Goal: Task Accomplishment & Management: Use online tool/utility

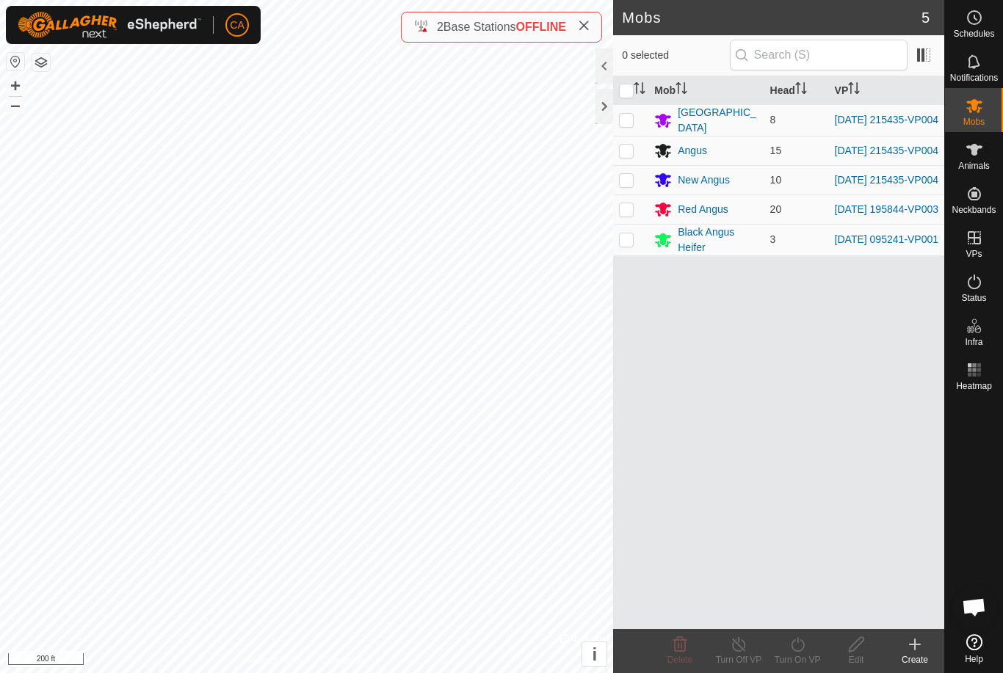
click at [36, 63] on button "button" at bounding box center [41, 63] width 18 height 18
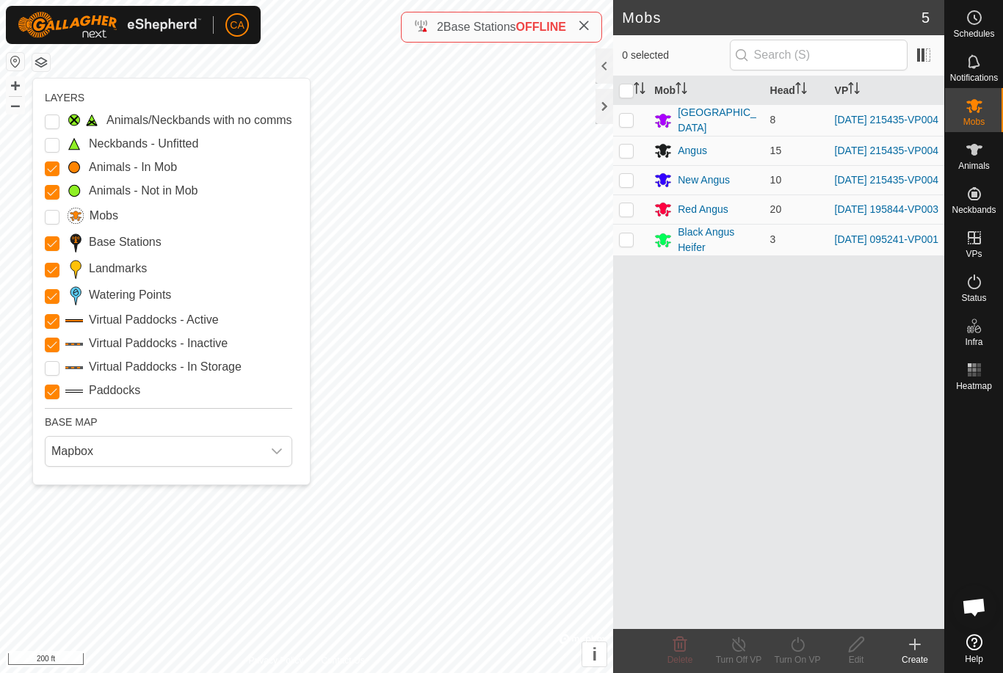
click at [124, 451] on span "Mapbox" at bounding box center [154, 451] width 217 height 29
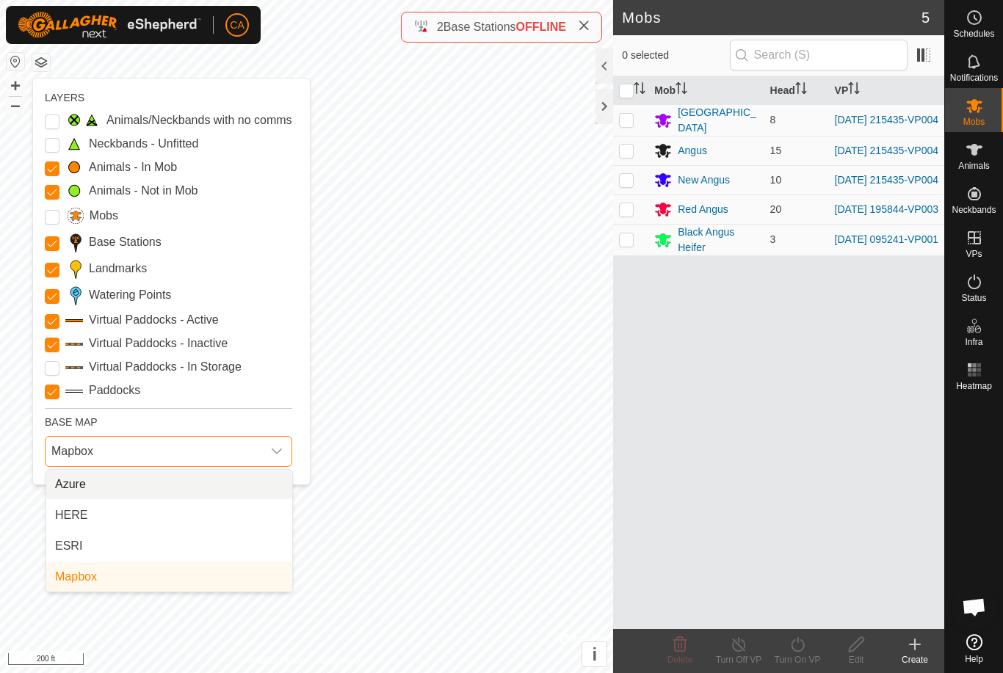
click at [124, 542] on li "ESRI" at bounding box center [169, 545] width 246 height 29
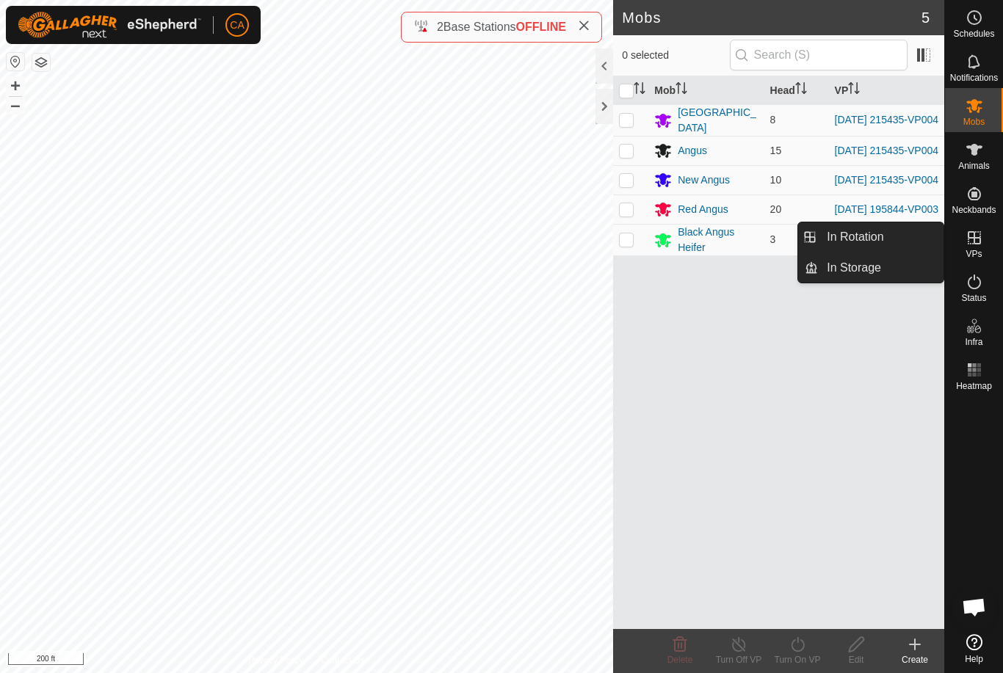
click at [893, 236] on link "In Rotation" at bounding box center [881, 236] width 126 height 29
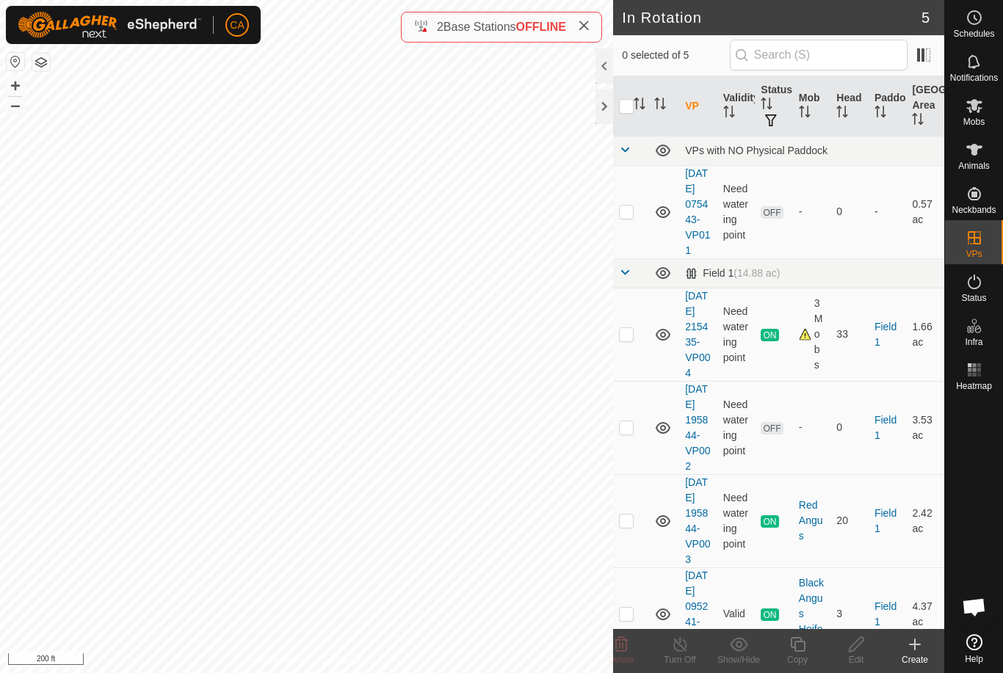
click at [625, 214] on p-checkbox at bounding box center [626, 212] width 15 height 12
click at [622, 649] on icon at bounding box center [621, 645] width 18 height 18
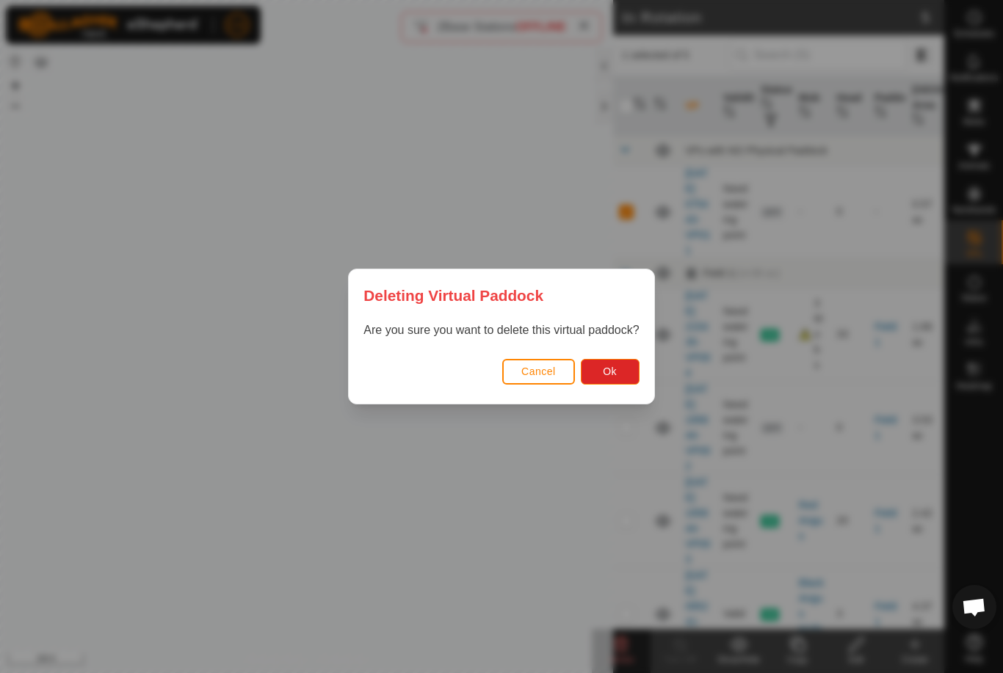
click at [625, 368] on button "Ok" at bounding box center [610, 372] width 59 height 26
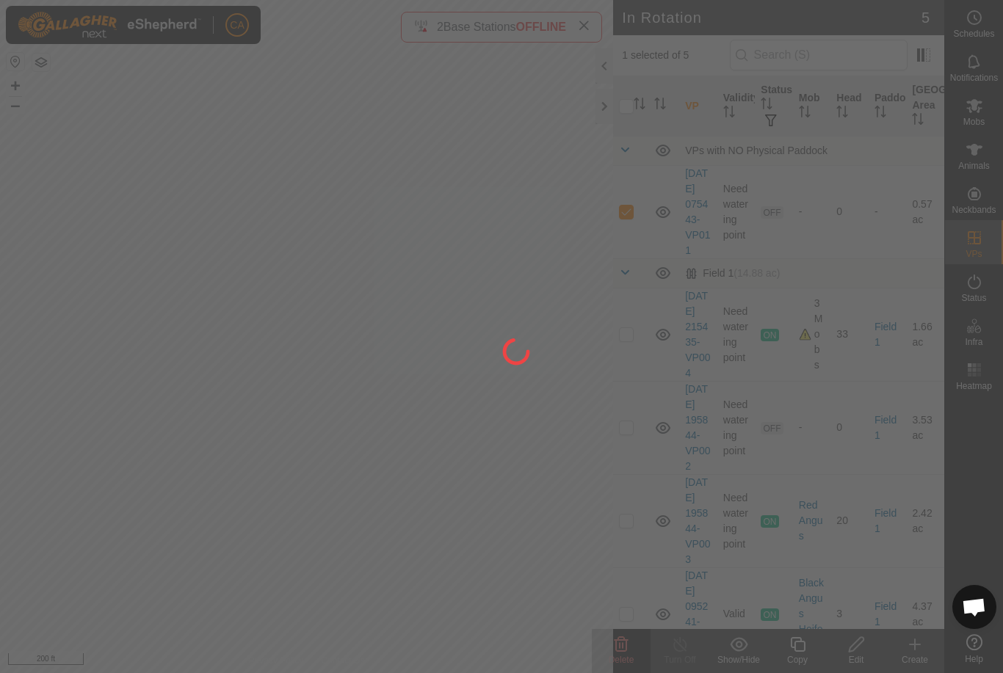
checkbox input "false"
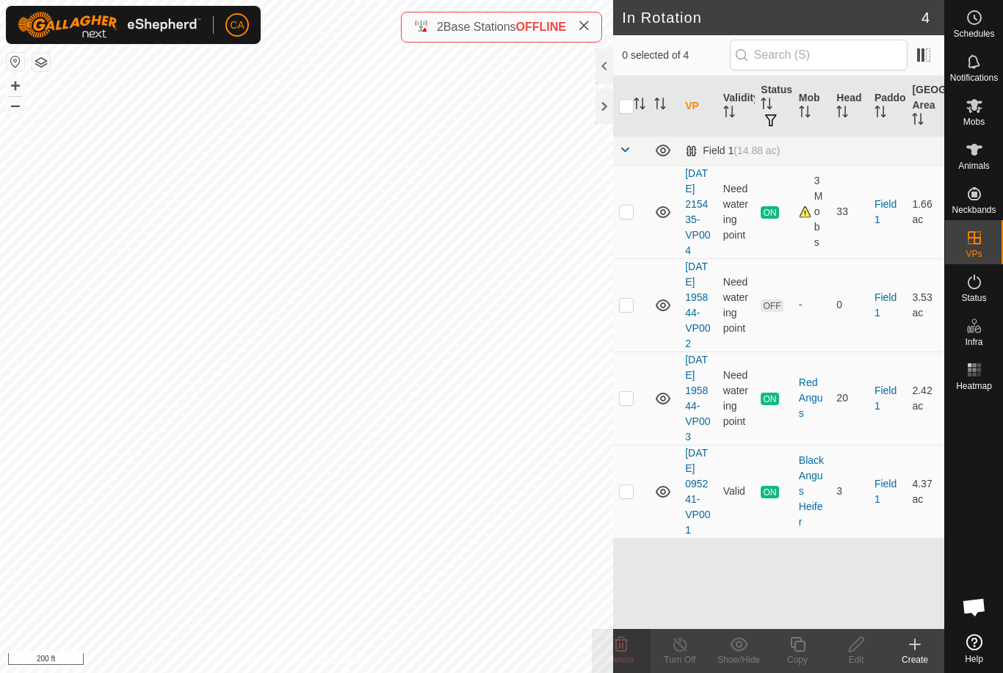
click at [622, 310] on p-checkbox at bounding box center [626, 305] width 15 height 12
checkbox input "true"
click at [624, 648] on icon at bounding box center [621, 645] width 18 height 18
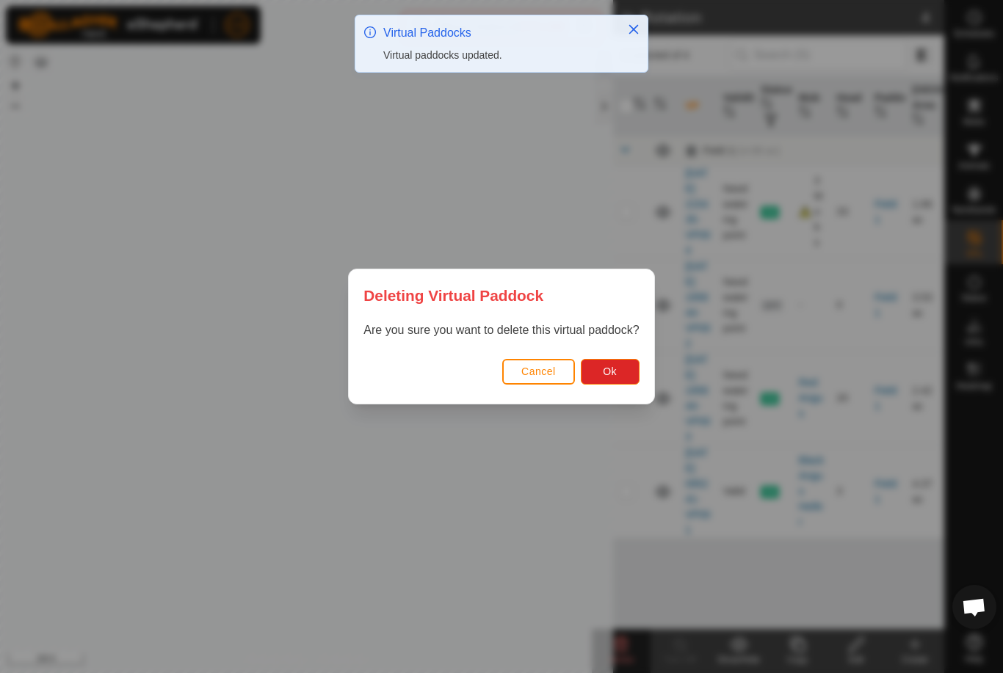
click at [617, 374] on button "Ok" at bounding box center [610, 372] width 59 height 26
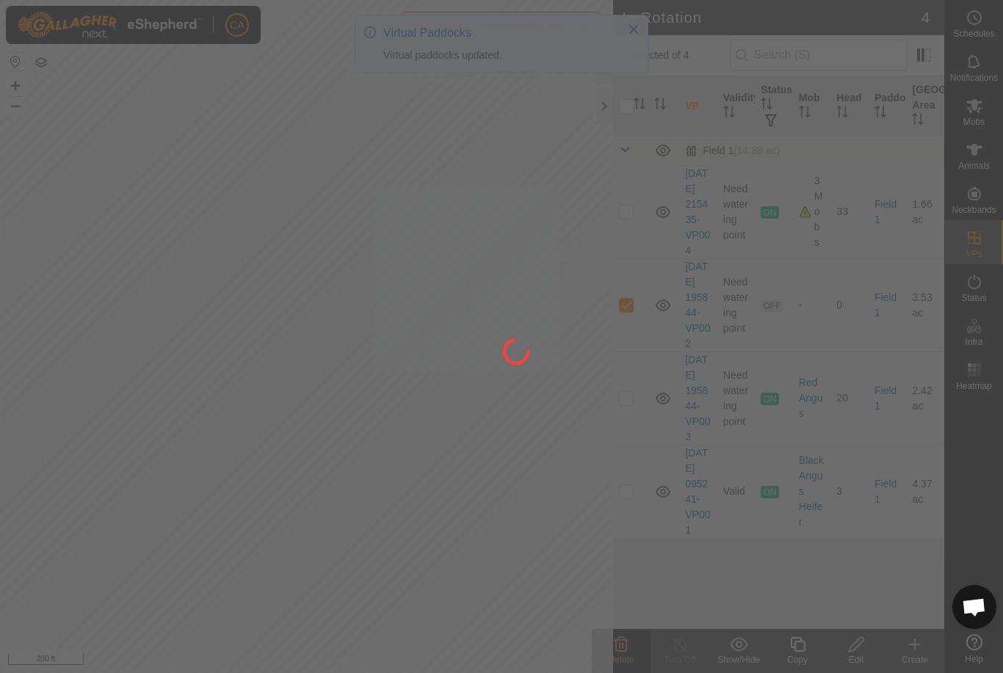
checkbox input "false"
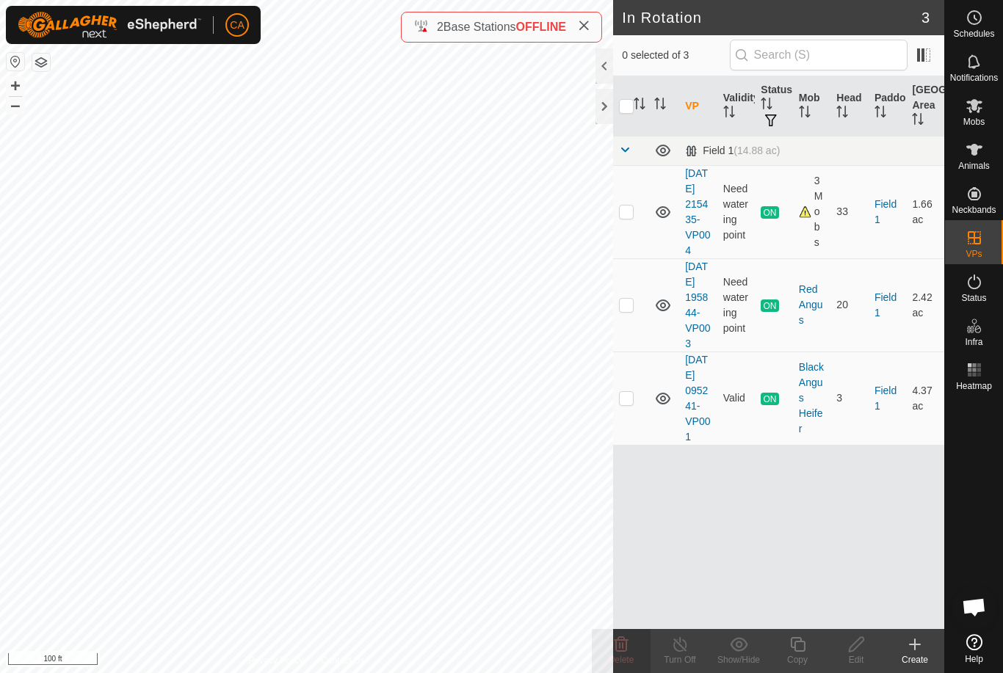
click at [624, 310] on p-checkbox at bounding box center [626, 305] width 15 height 12
checkbox input "true"
click at [799, 653] on div "Copy" at bounding box center [797, 659] width 59 height 13
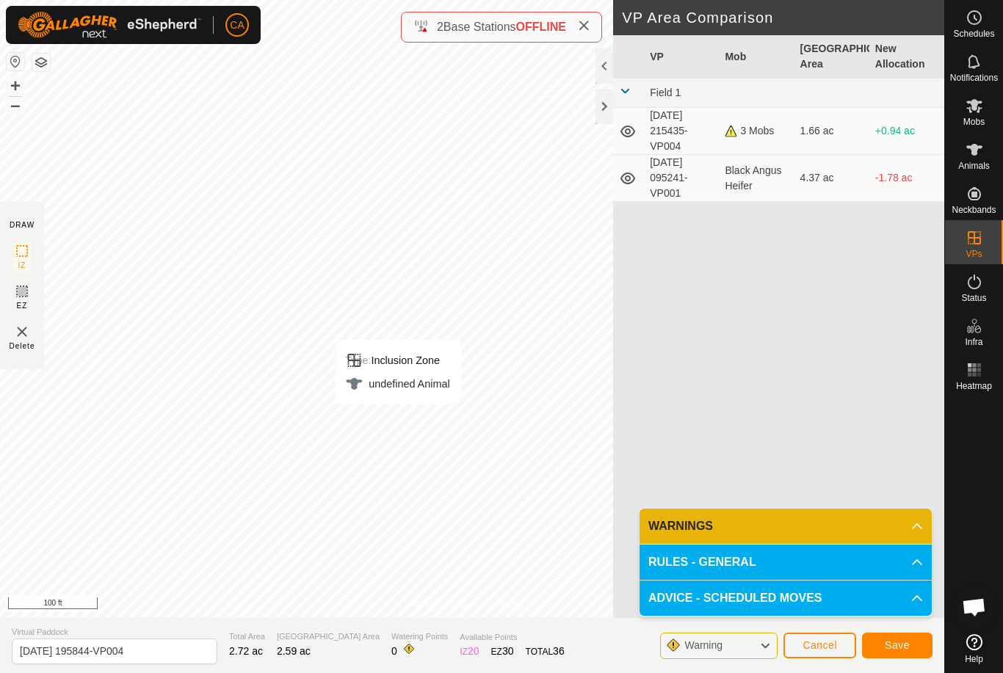
click at [905, 656] on button "Save" at bounding box center [897, 646] width 70 height 26
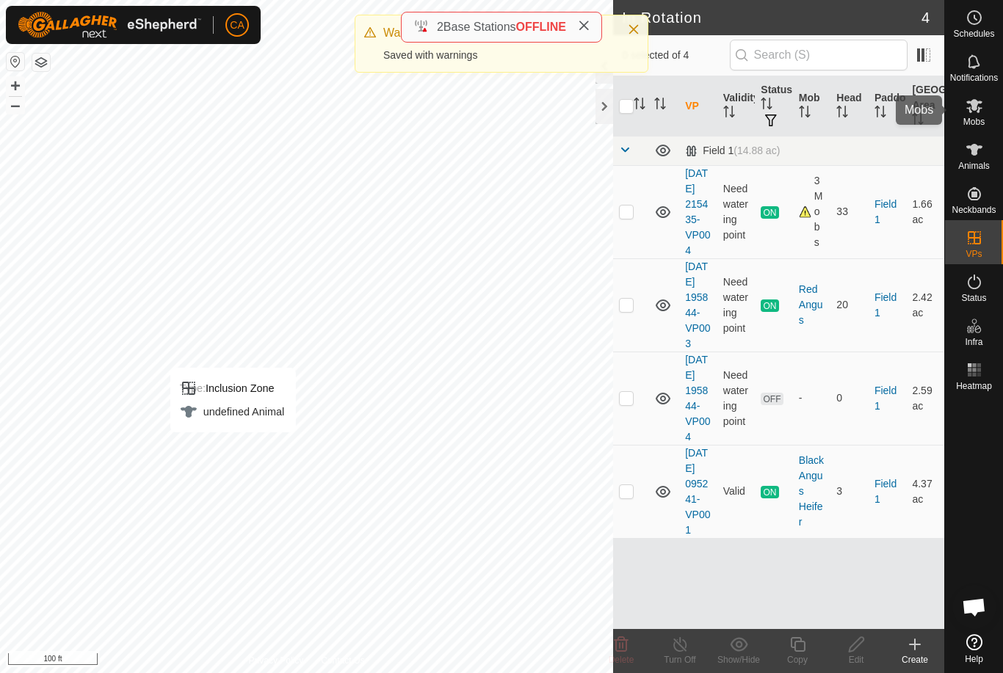
click at [976, 117] on span "Mobs" at bounding box center [973, 121] width 21 height 9
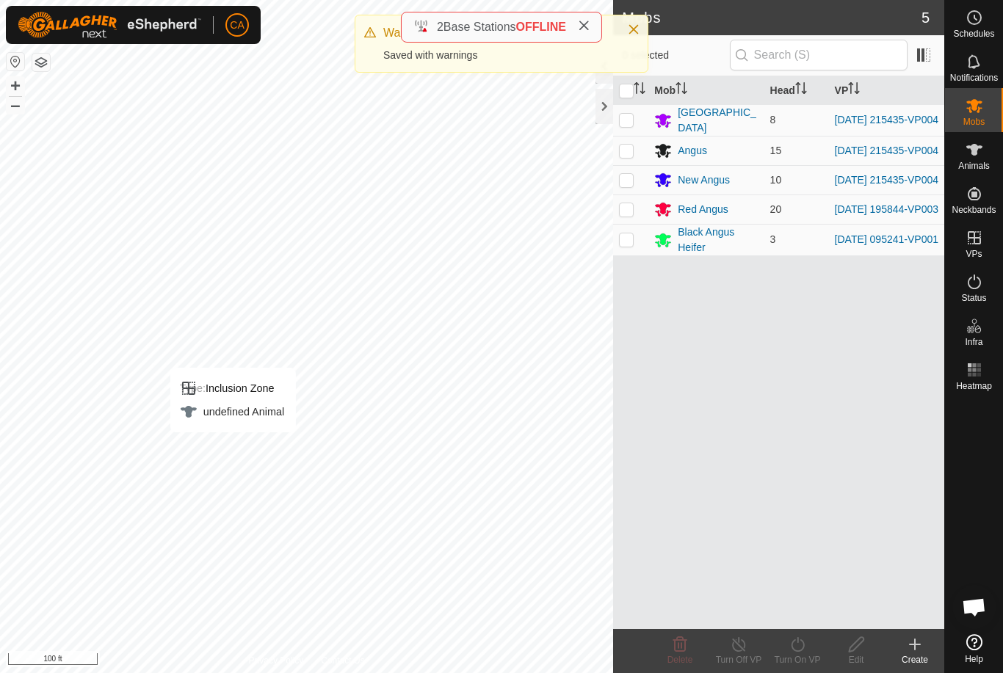
click at [630, 215] on p-checkbox at bounding box center [626, 209] width 15 height 12
checkbox input "true"
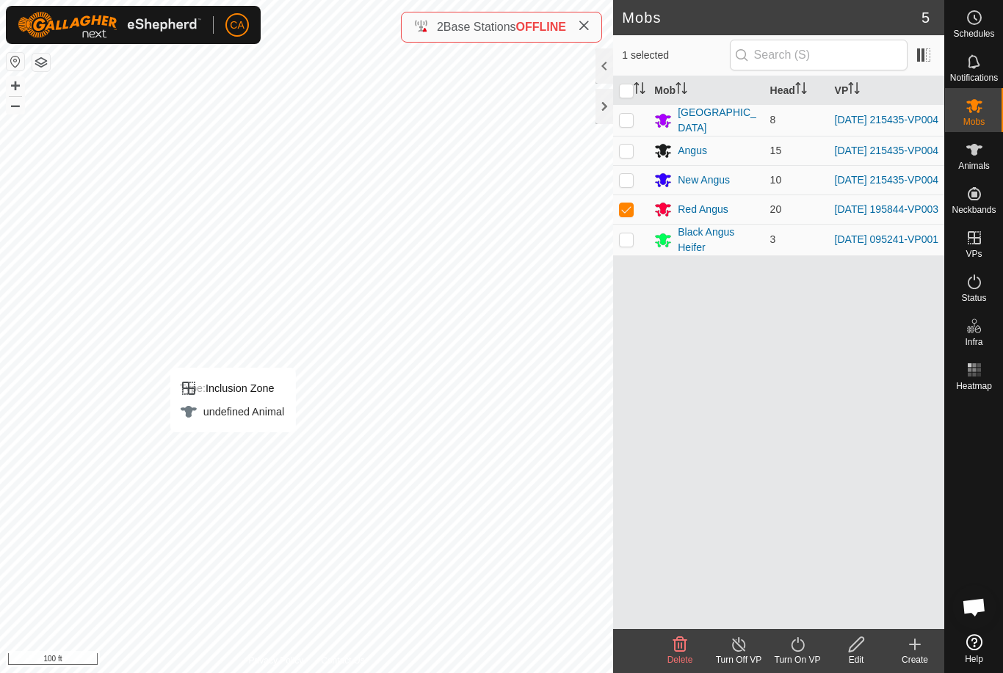
click at [789, 639] on icon at bounding box center [797, 645] width 18 height 18
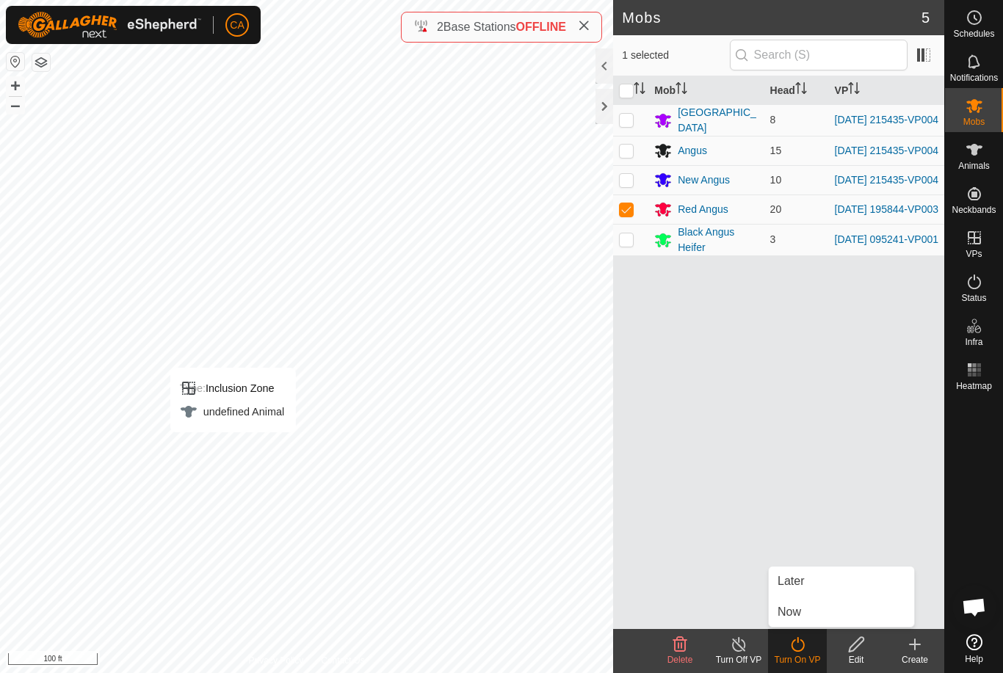
click at [817, 614] on link "Now" at bounding box center [840, 611] width 145 height 29
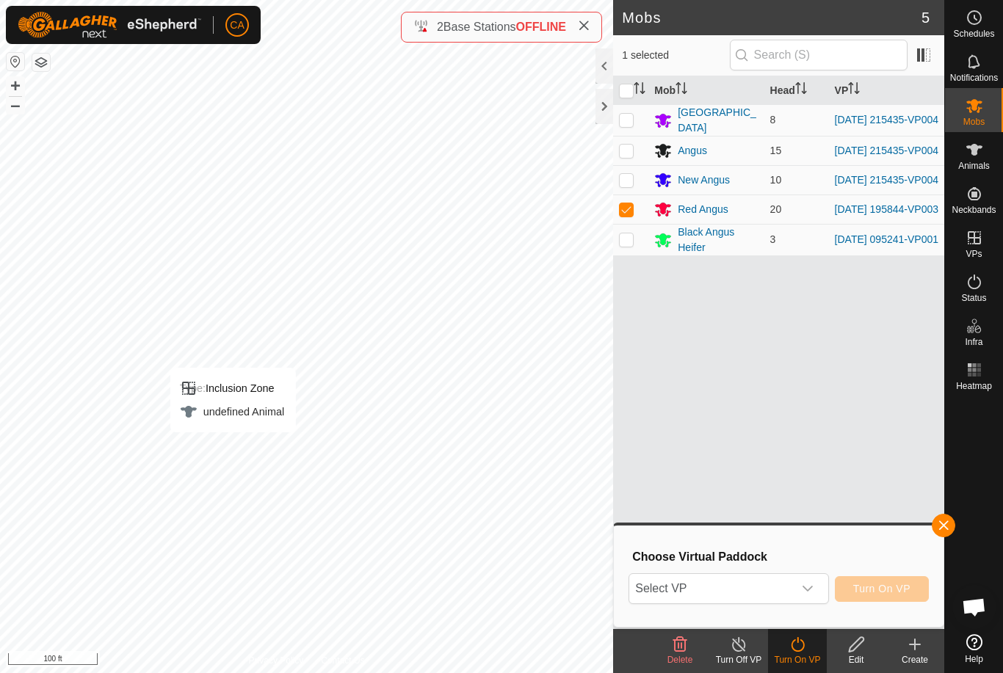
click at [744, 578] on span "Select VP" at bounding box center [710, 588] width 163 height 29
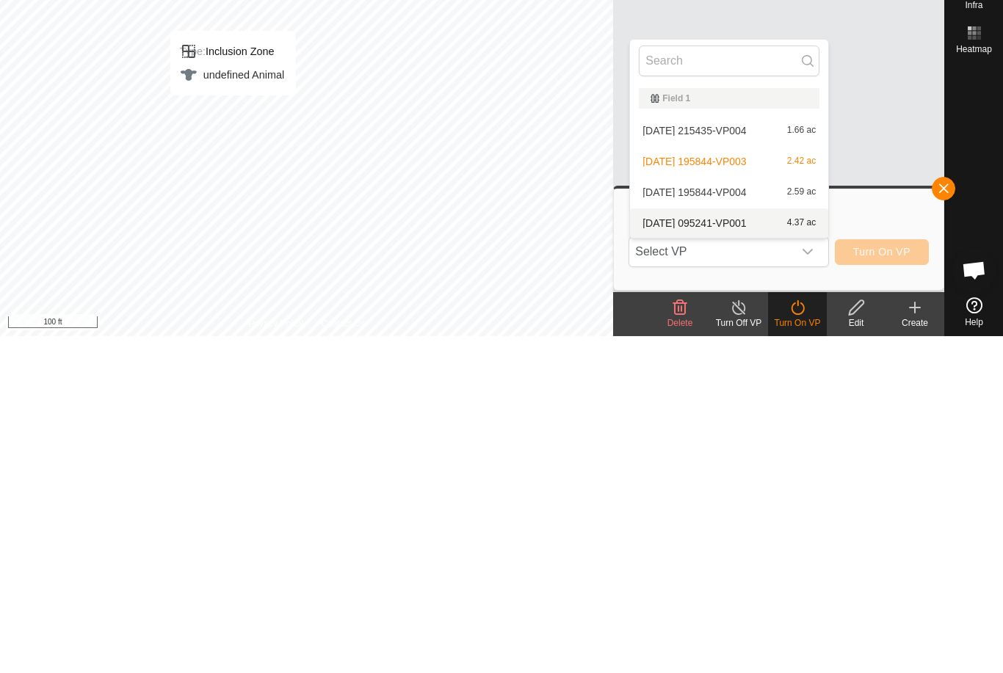
click at [746, 555] on span "[DATE] 095241-VP001" at bounding box center [693, 560] width 103 height 10
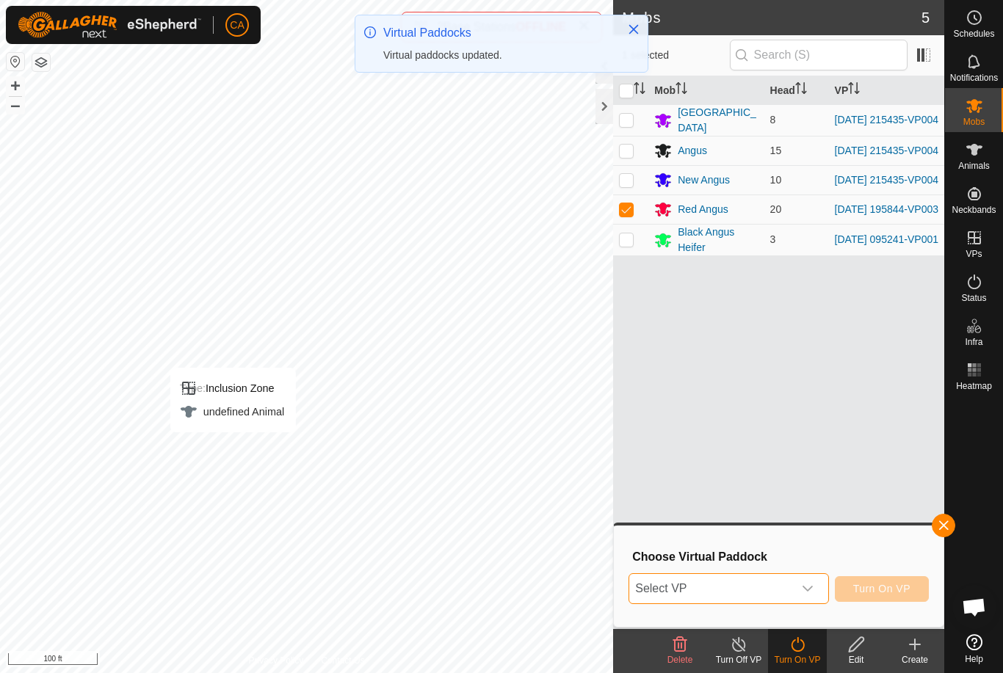
click at [769, 593] on span "Select VP" at bounding box center [710, 588] width 163 height 29
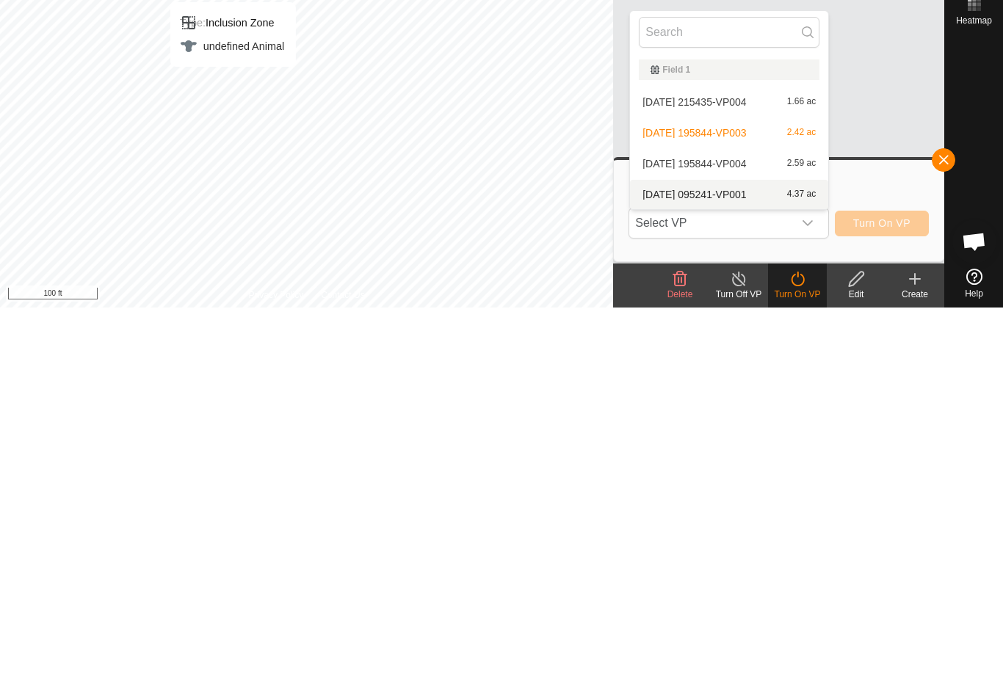
click at [724, 555] on span "[DATE] 095241-VP001" at bounding box center [693, 560] width 103 height 10
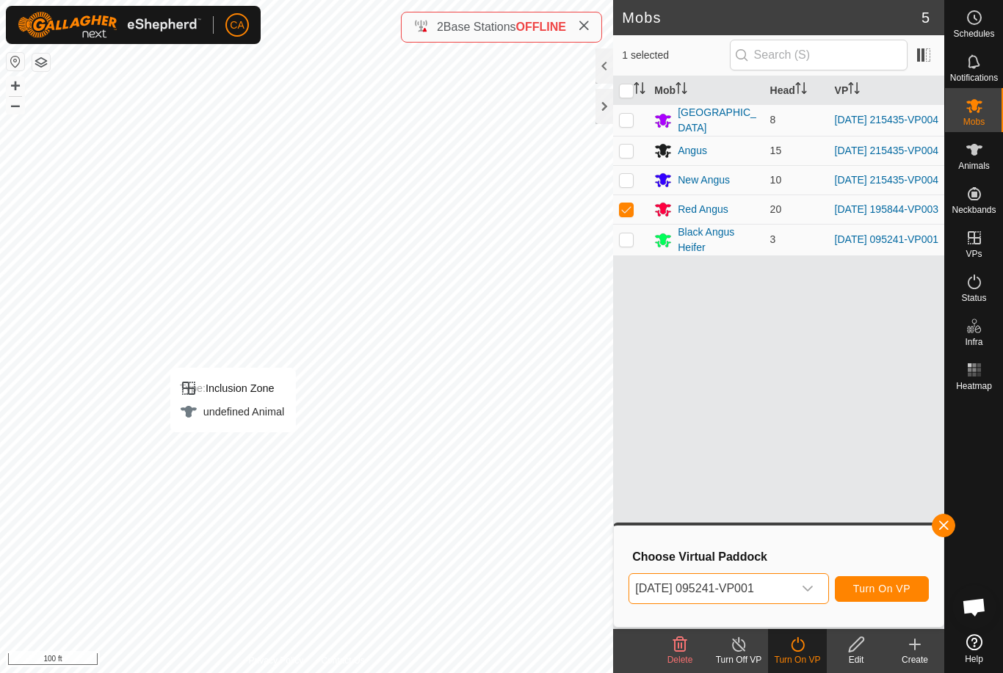
click at [756, 589] on span "[DATE] 095241-VP001" at bounding box center [710, 588] width 163 height 29
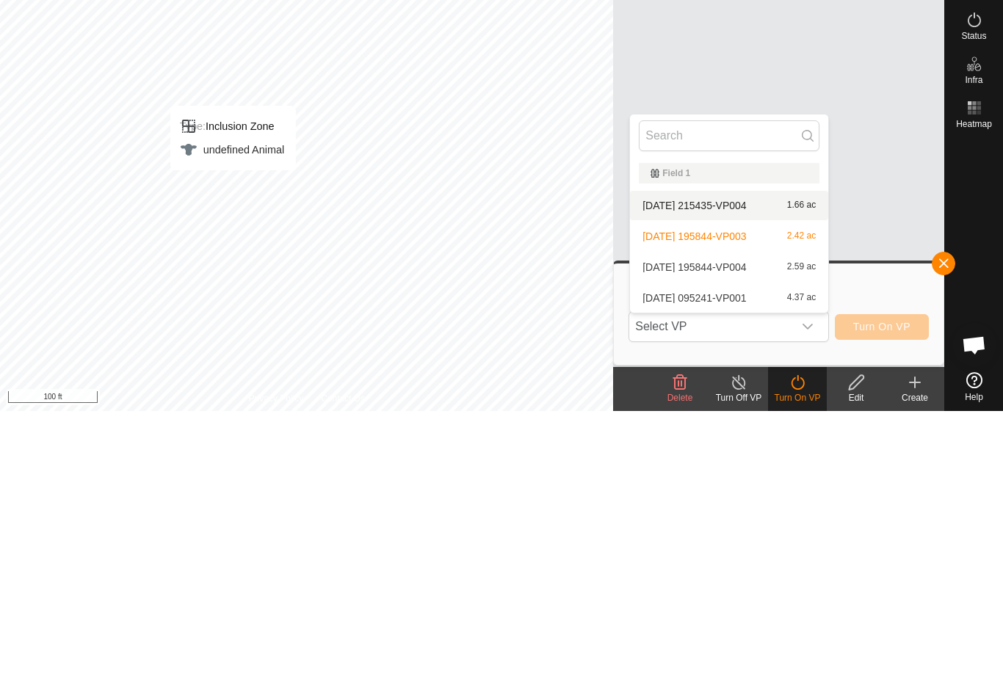
click at [743, 462] on span "[DATE] 215435-VP004" at bounding box center [693, 467] width 103 height 10
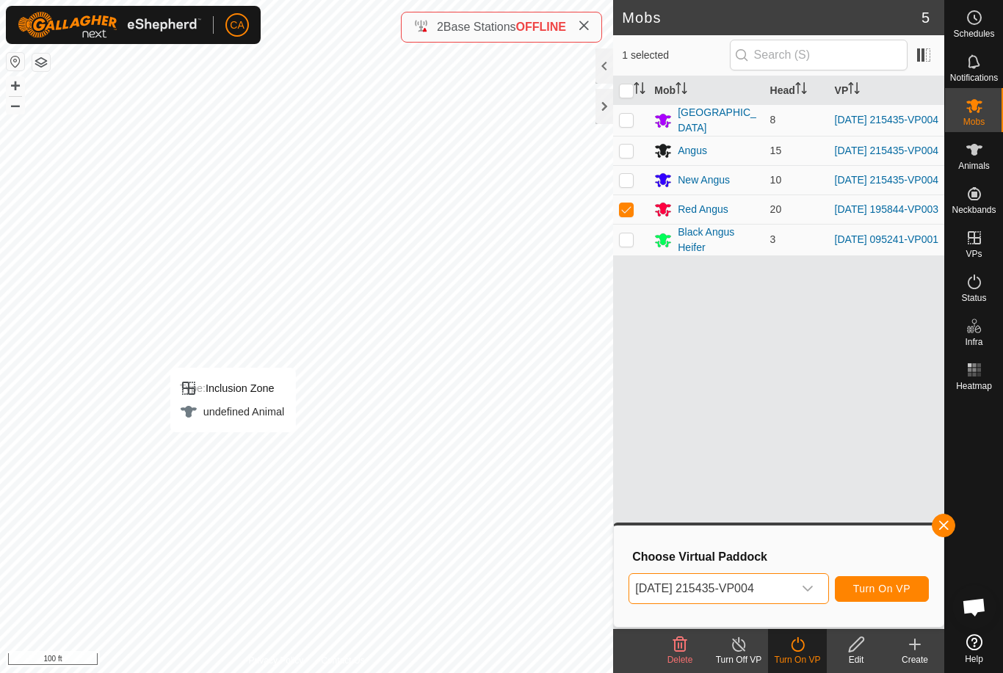
click at [782, 596] on span "[DATE] 215435-VP004" at bounding box center [710, 588] width 163 height 29
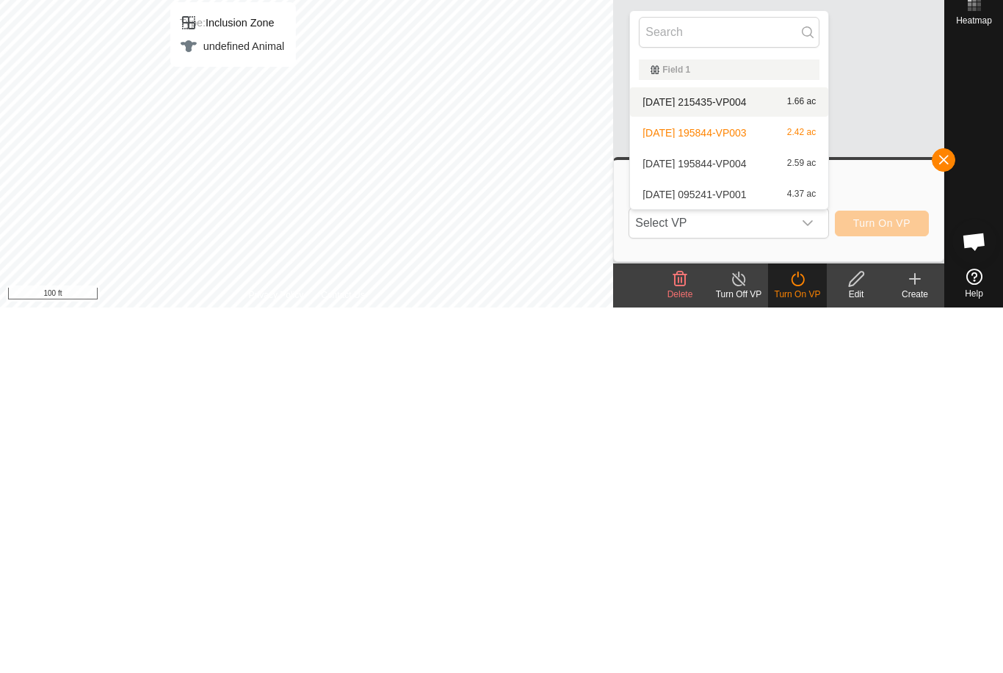
click at [744, 555] on span "[DATE] 095241-VP001" at bounding box center [693, 560] width 103 height 10
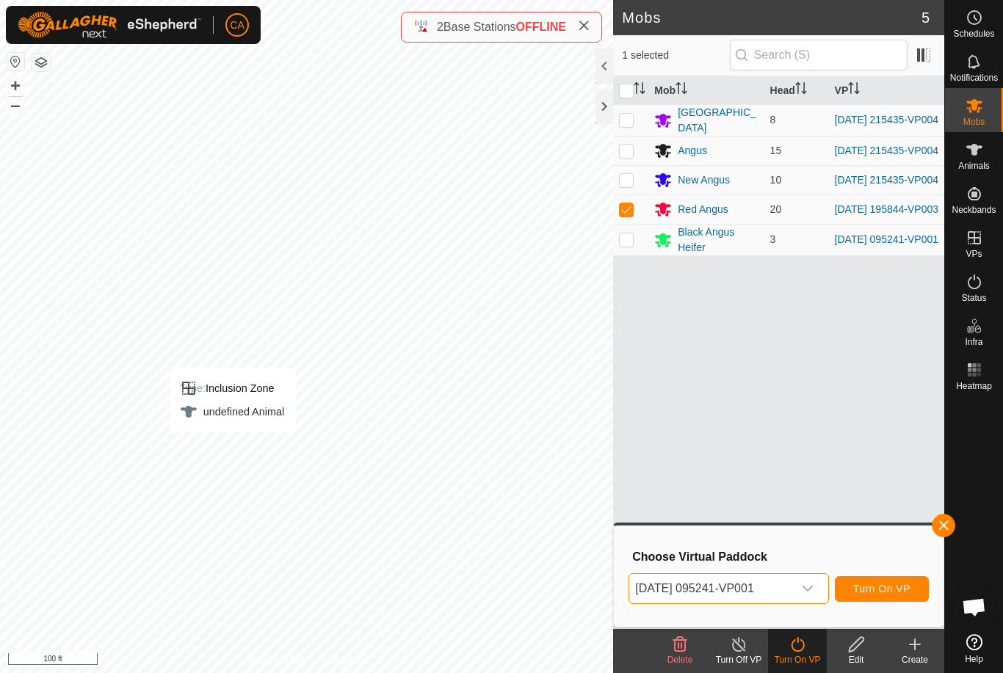
click at [757, 586] on span "[DATE] 095241-VP001" at bounding box center [710, 588] width 163 height 29
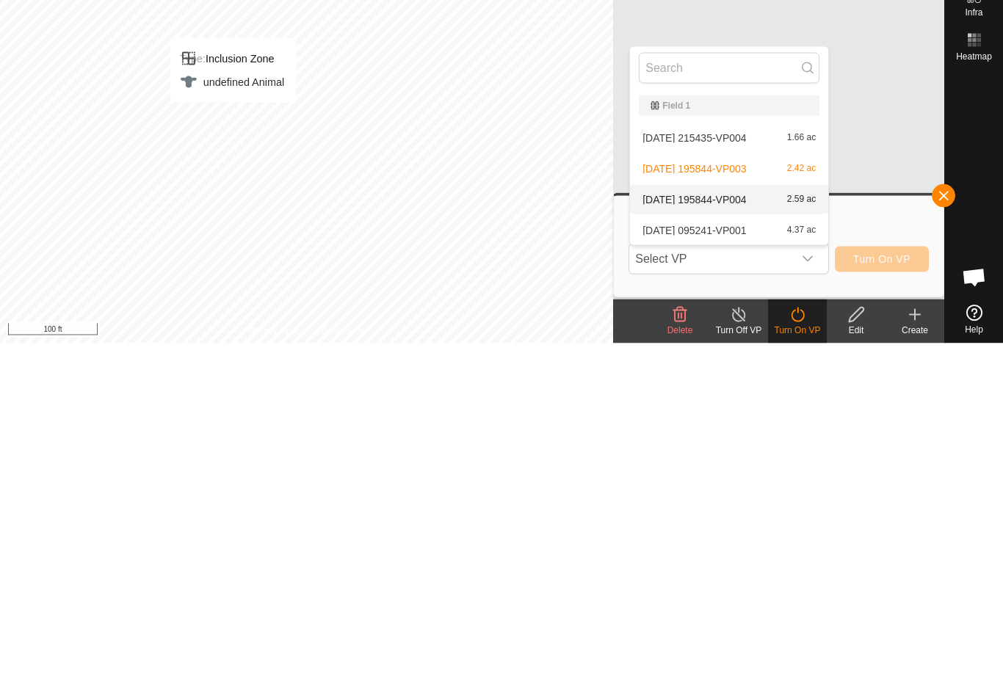
click at [740, 524] on span "[DATE] 195844-VP004" at bounding box center [693, 529] width 103 height 10
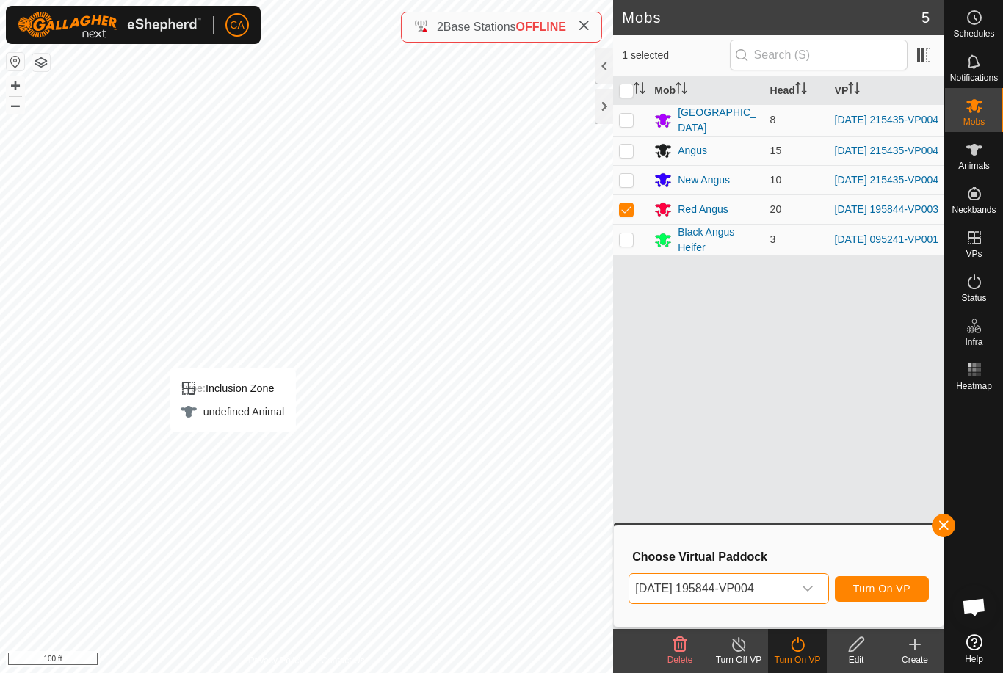
click at [881, 589] on span "Turn On VP" at bounding box center [881, 589] width 57 height 12
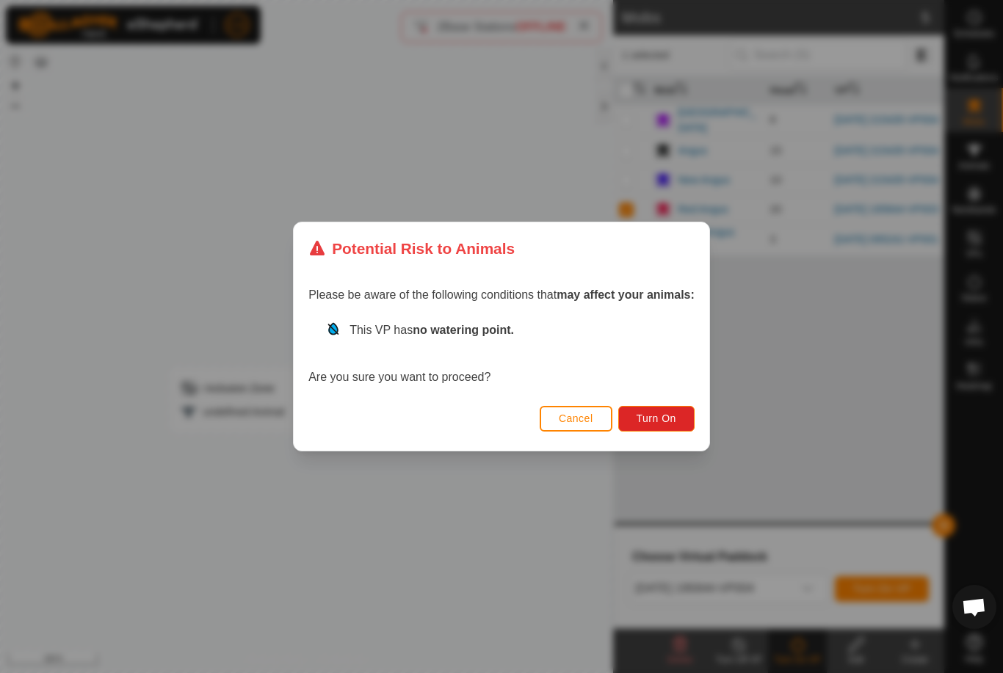
click at [661, 413] on span "Turn On" at bounding box center [656, 419] width 40 height 12
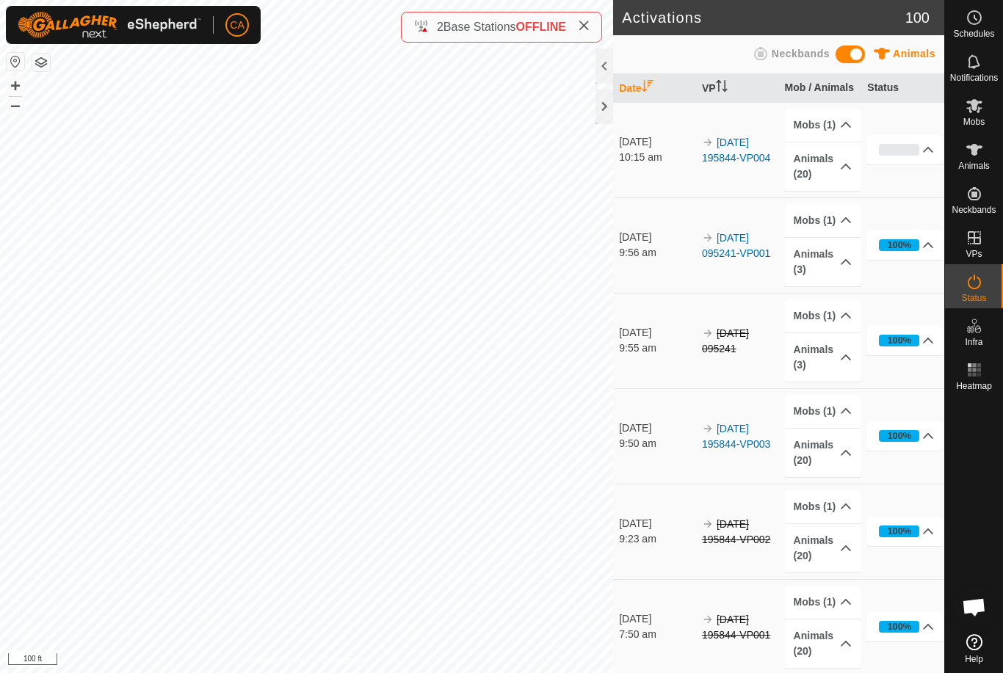
click at [603, 108] on div at bounding box center [604, 106] width 18 height 35
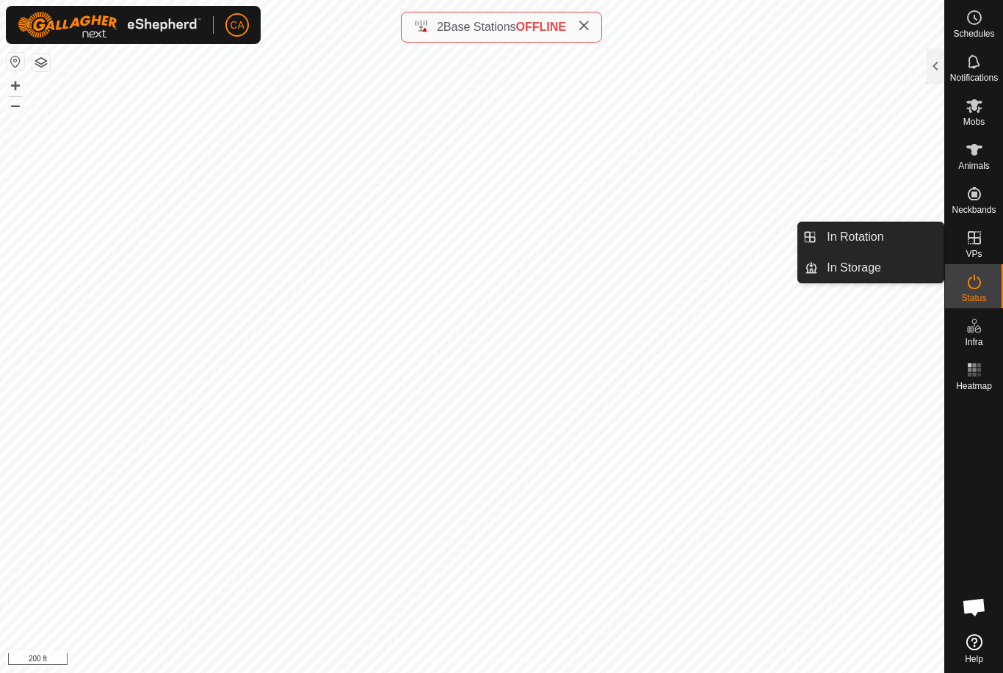
click at [886, 236] on link "In Rotation" at bounding box center [881, 236] width 126 height 29
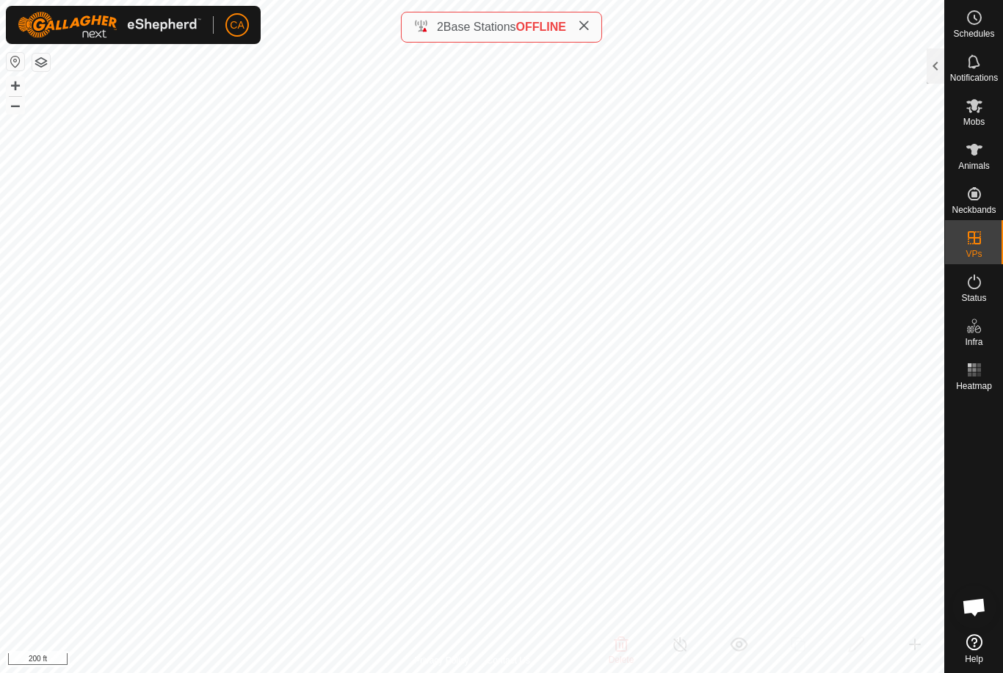
click at [937, 65] on div at bounding box center [935, 65] width 18 height 35
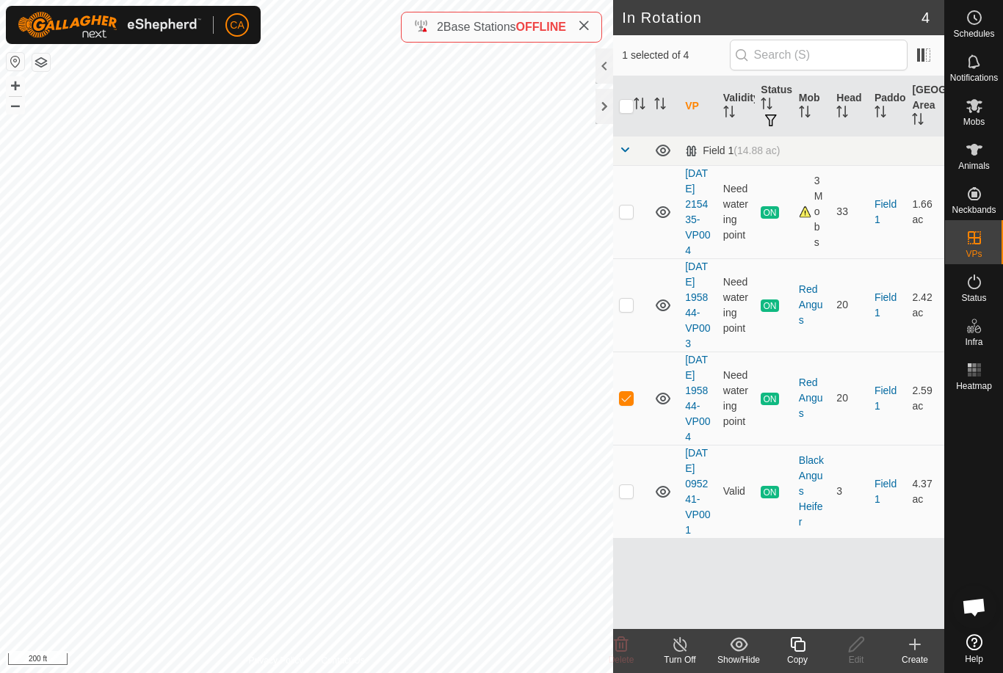
click at [634, 443] on td at bounding box center [630, 398] width 35 height 93
checkbox input "false"
click at [626, 334] on td at bounding box center [630, 304] width 35 height 93
click at [635, 324] on td at bounding box center [630, 304] width 35 height 93
checkbox input "false"
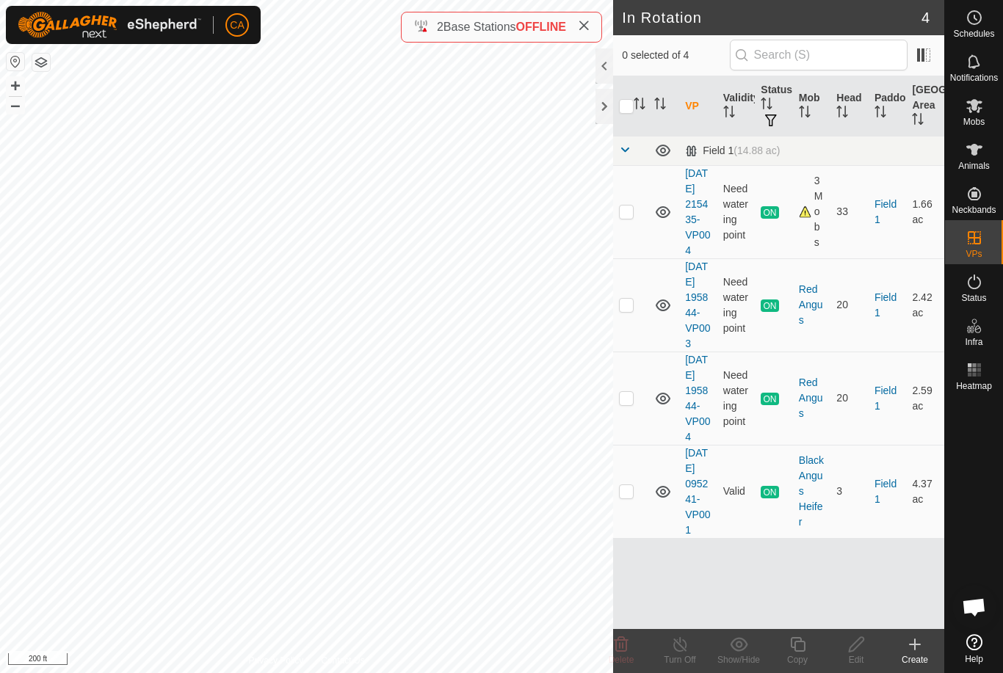
click at [633, 497] on p-checkbox at bounding box center [626, 491] width 15 height 12
click at [630, 538] on td at bounding box center [630, 491] width 35 height 93
checkbox input "false"
click at [636, 216] on td at bounding box center [630, 211] width 35 height 93
checkbox input "true"
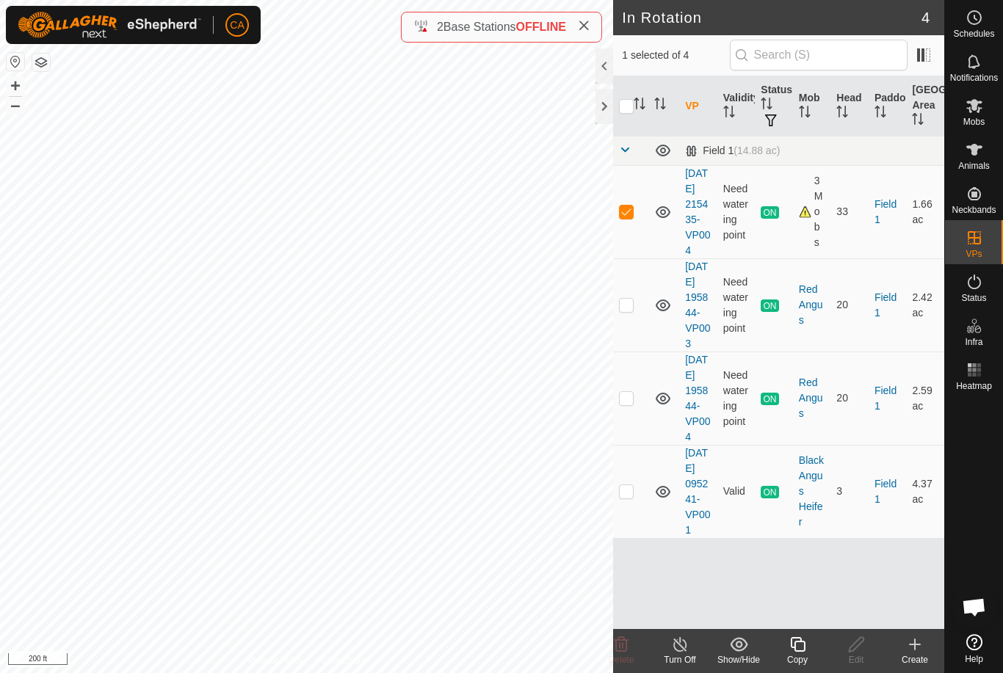
click at [803, 644] on icon at bounding box center [797, 645] width 18 height 18
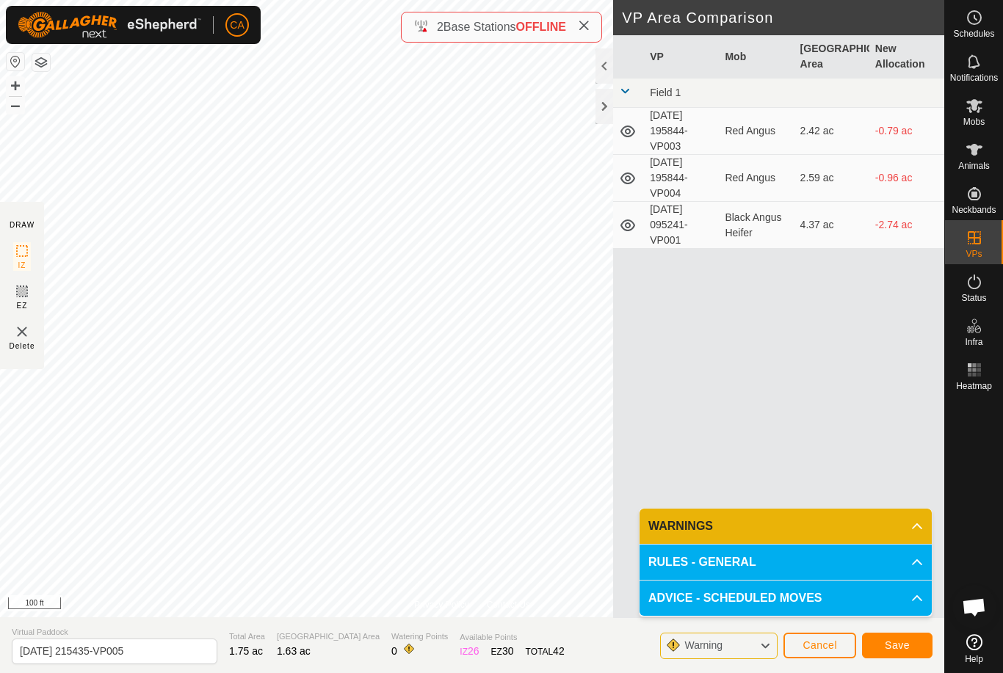
click at [893, 654] on button "Save" at bounding box center [897, 646] width 70 height 26
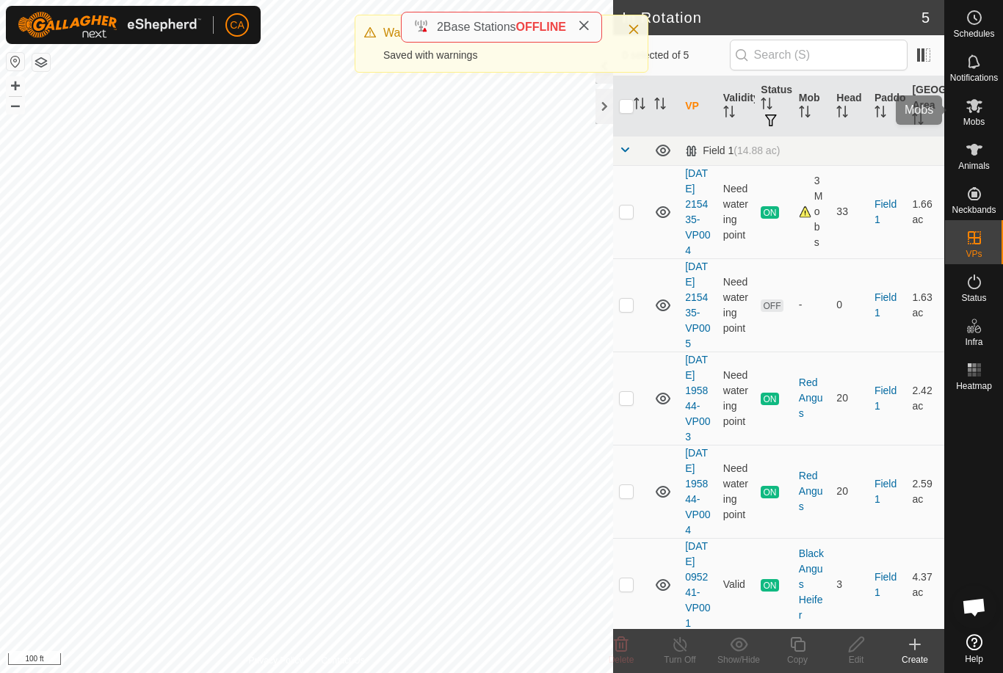
click at [983, 107] on es-mob-svg-icon at bounding box center [974, 105] width 26 height 23
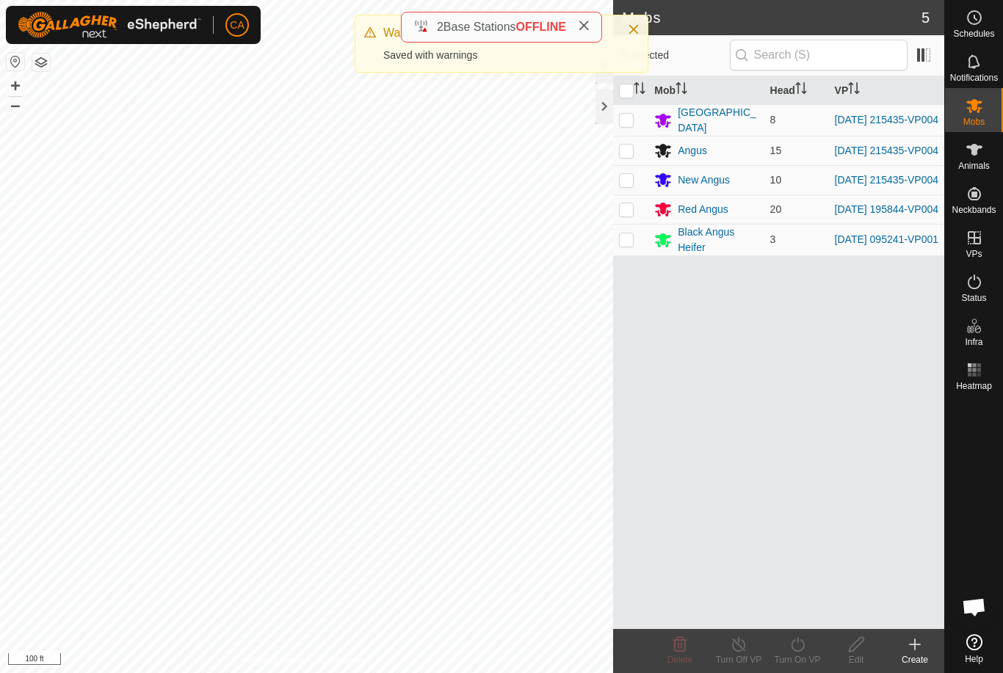
click at [627, 116] on p-checkbox at bounding box center [626, 120] width 15 height 12
checkbox input "true"
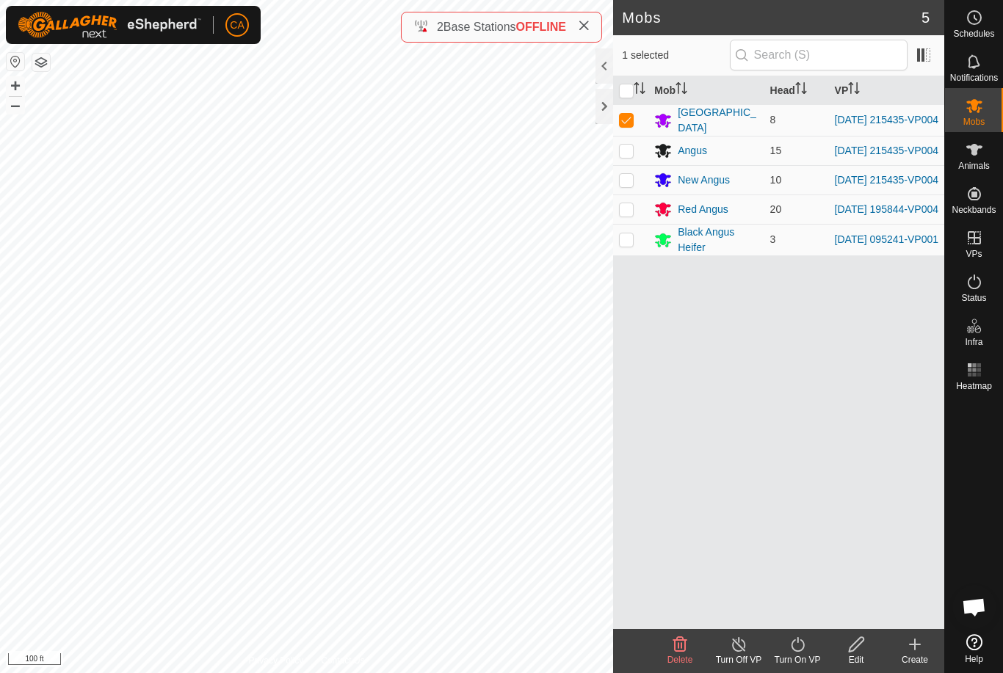
click at [619, 155] on p-checkbox at bounding box center [626, 151] width 15 height 12
checkbox input "true"
click at [625, 186] on p-checkbox at bounding box center [626, 180] width 15 height 12
checkbox input "true"
click at [804, 643] on icon at bounding box center [797, 644] width 13 height 15
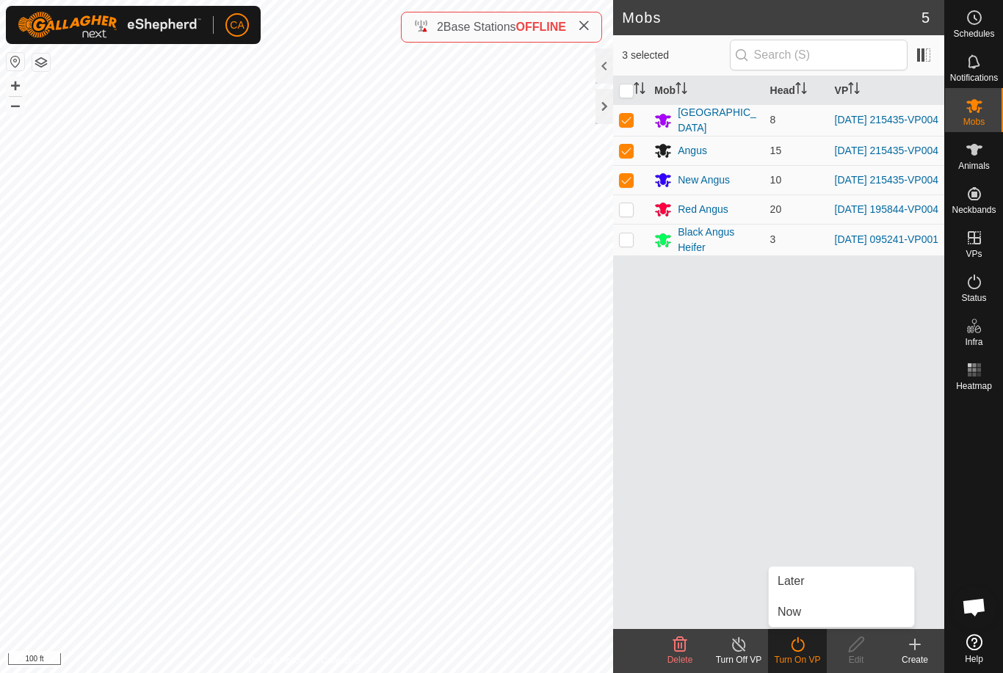
click at [830, 611] on link "Now" at bounding box center [840, 611] width 145 height 29
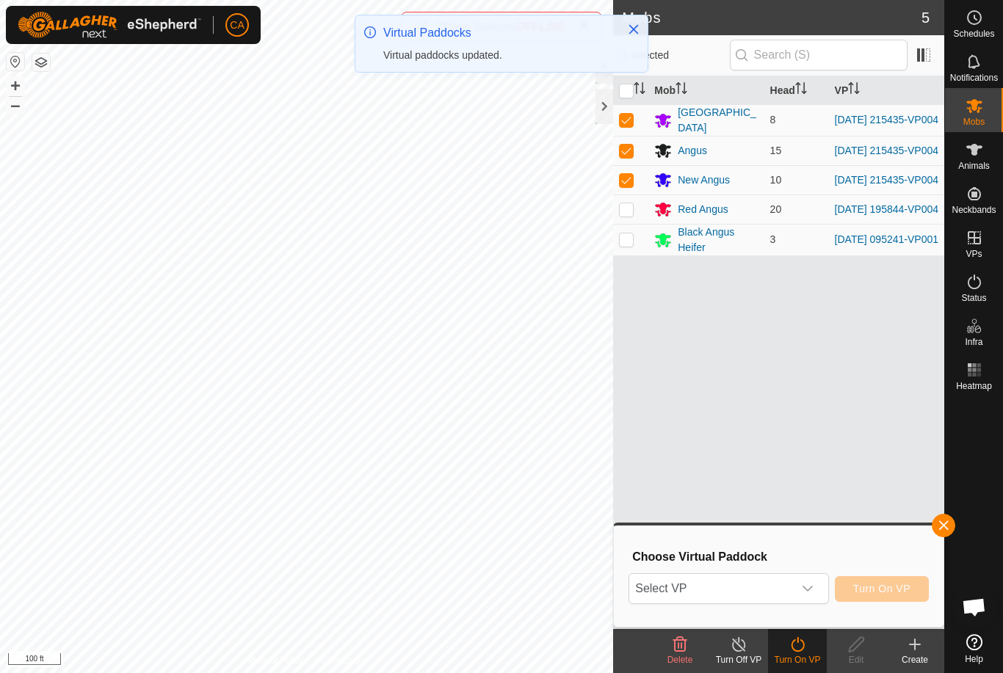
click at [775, 597] on span "Select VP" at bounding box center [710, 588] width 163 height 29
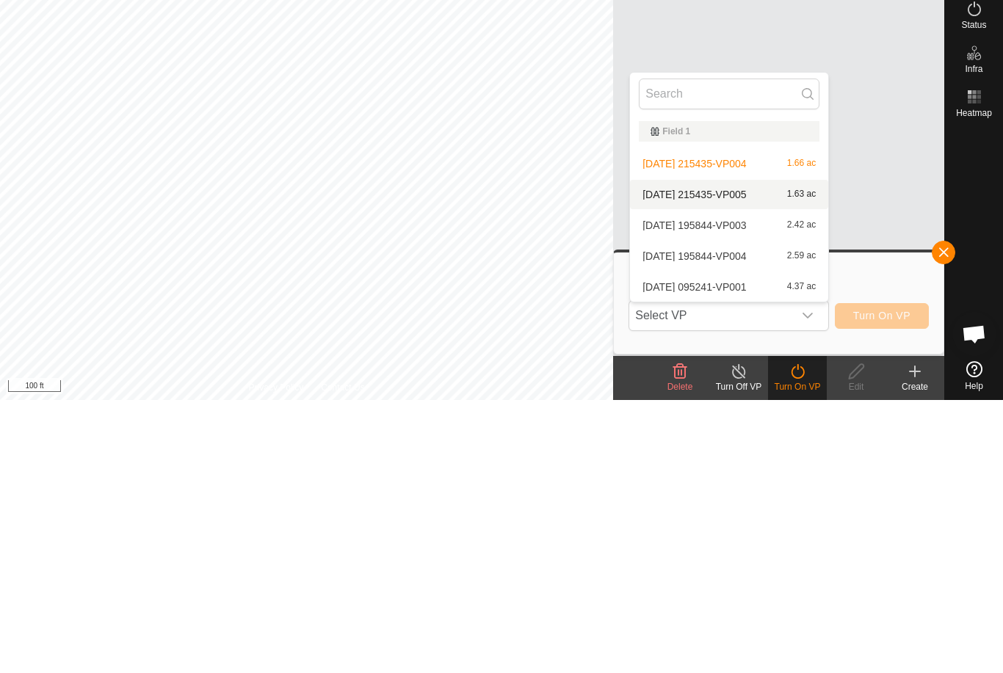
click at [720, 459] on div "[DATE] 215435-VP005 1.63 ac" at bounding box center [729, 468] width 181 height 18
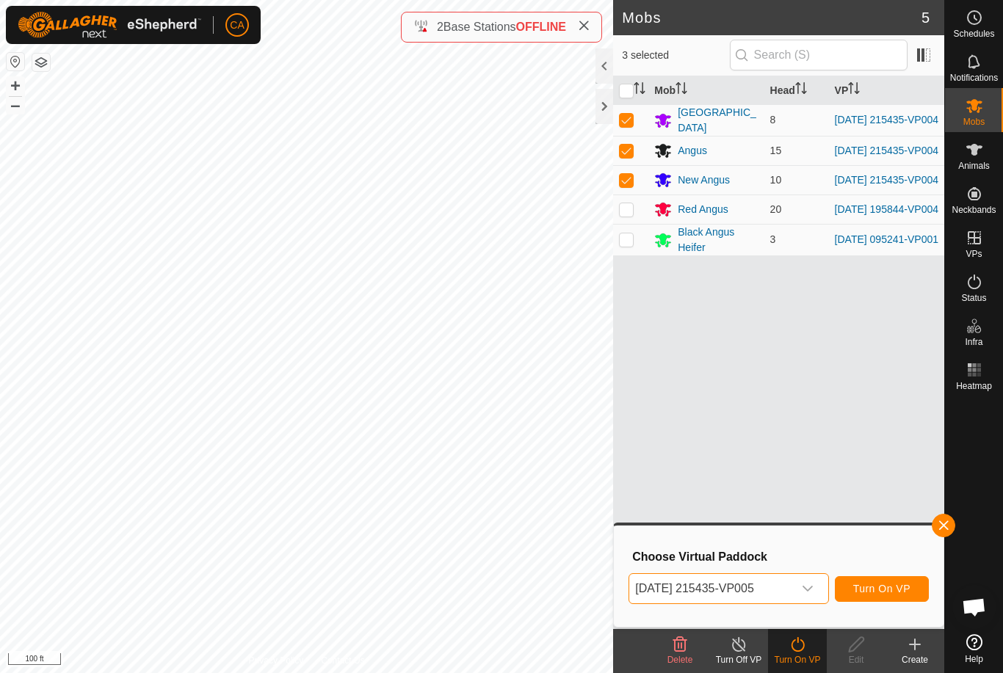
click at [877, 594] on span "Turn On VP" at bounding box center [881, 589] width 57 height 12
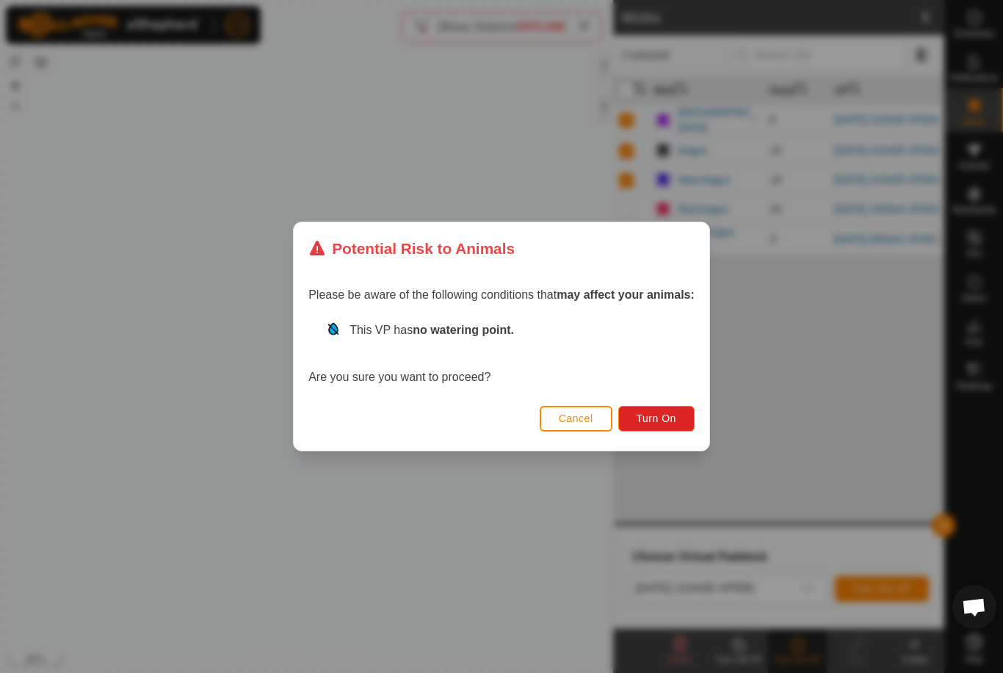
click at [655, 418] on span "Turn On" at bounding box center [656, 419] width 40 height 12
